Goal: Task Accomplishment & Management: Use online tool/utility

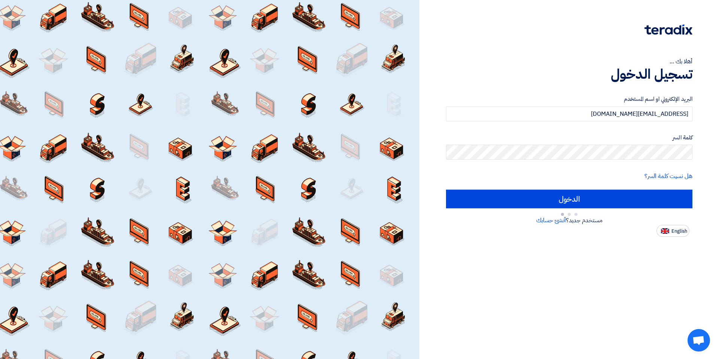
type input "Sign in"
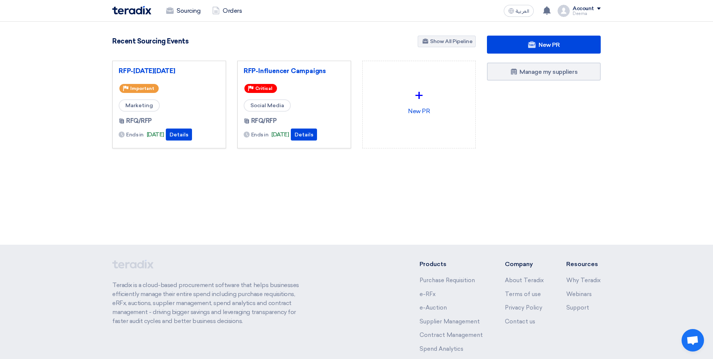
scroll to position [1, 0]
click at [178, 70] on link "RFP-[DATE][DATE]" at bounding box center [169, 70] width 101 height 7
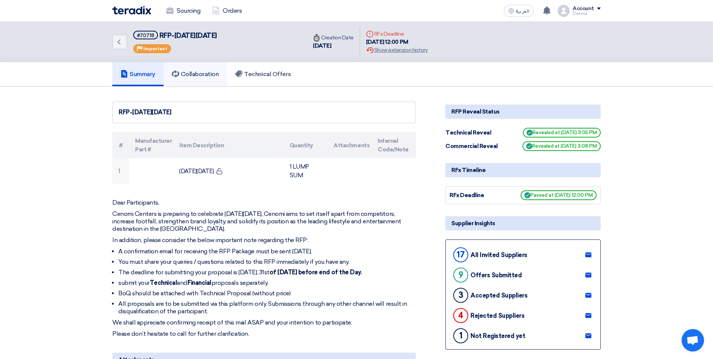
click at [211, 72] on h5 "Collaboration" at bounding box center [195, 73] width 47 height 7
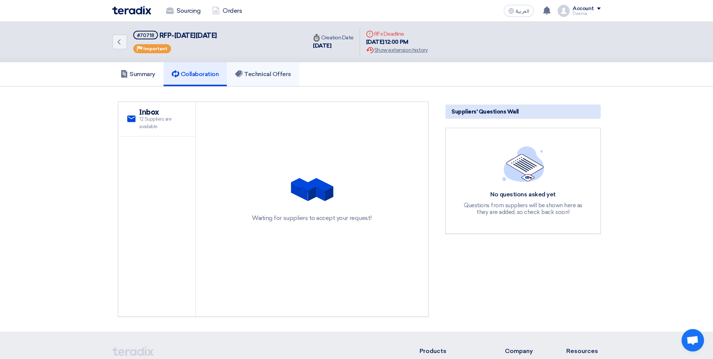
click at [270, 72] on h5 "Technical Offers" at bounding box center [263, 73] width 56 height 7
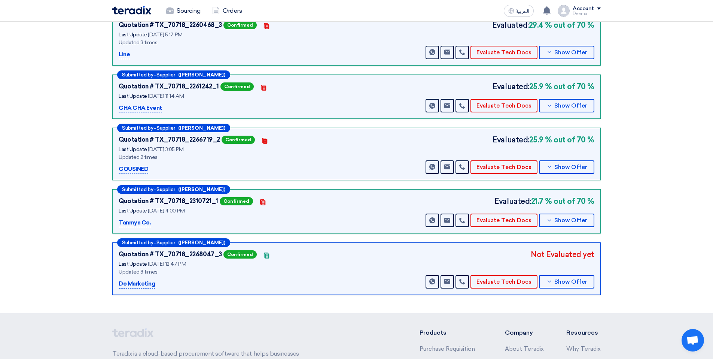
scroll to position [367, 0]
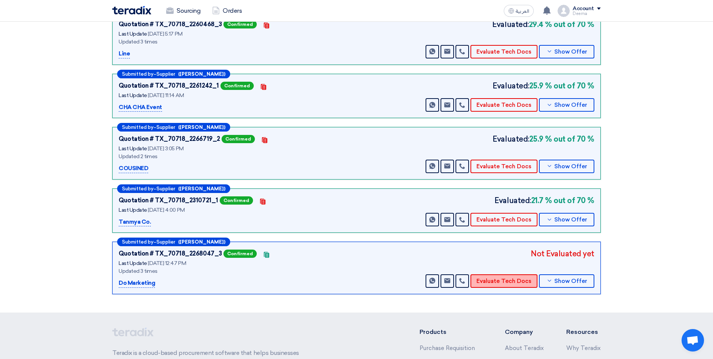
click at [491, 276] on button "Evaluate Tech Docs" at bounding box center [504, 280] width 67 height 13
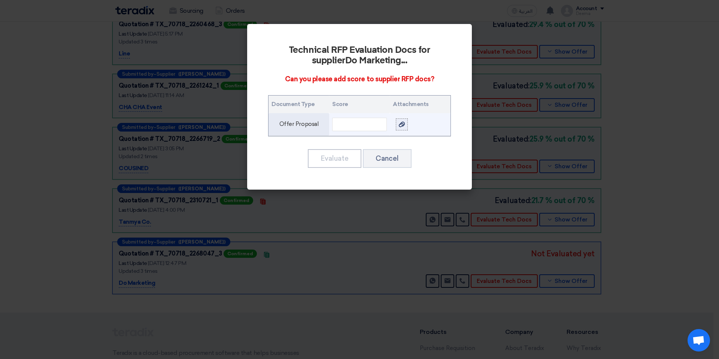
click at [397, 127] on label at bounding box center [402, 124] width 12 height 12
click at [0, 0] on input "file" at bounding box center [0, 0] width 0 height 0
click at [352, 127] on input "text" at bounding box center [359, 124] width 55 height 13
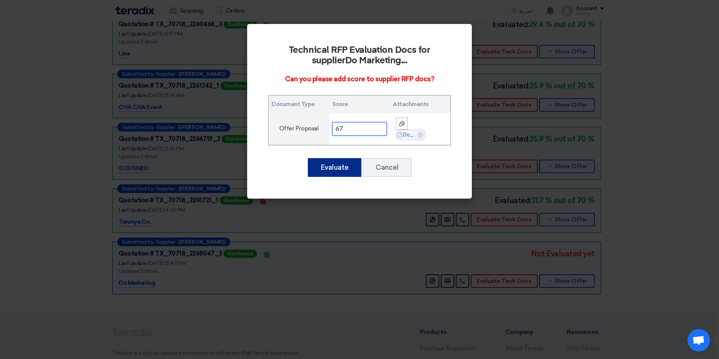
type input "67"
drag, startPoint x: 321, startPoint y: 163, endPoint x: 356, endPoint y: 157, distance: 35.7
click at [321, 163] on button "Evaluate" at bounding box center [335, 167] width 54 height 19
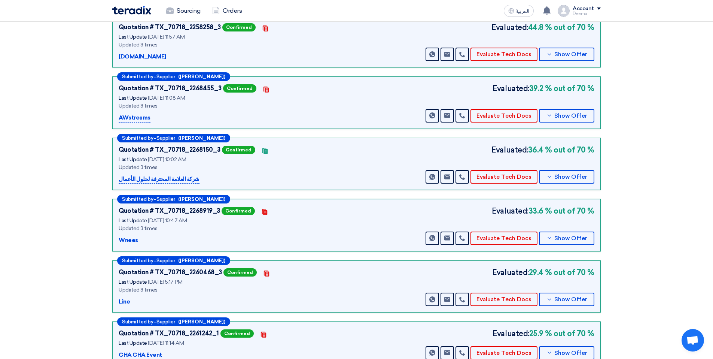
scroll to position [364, 0]
